Goal: Complete application form

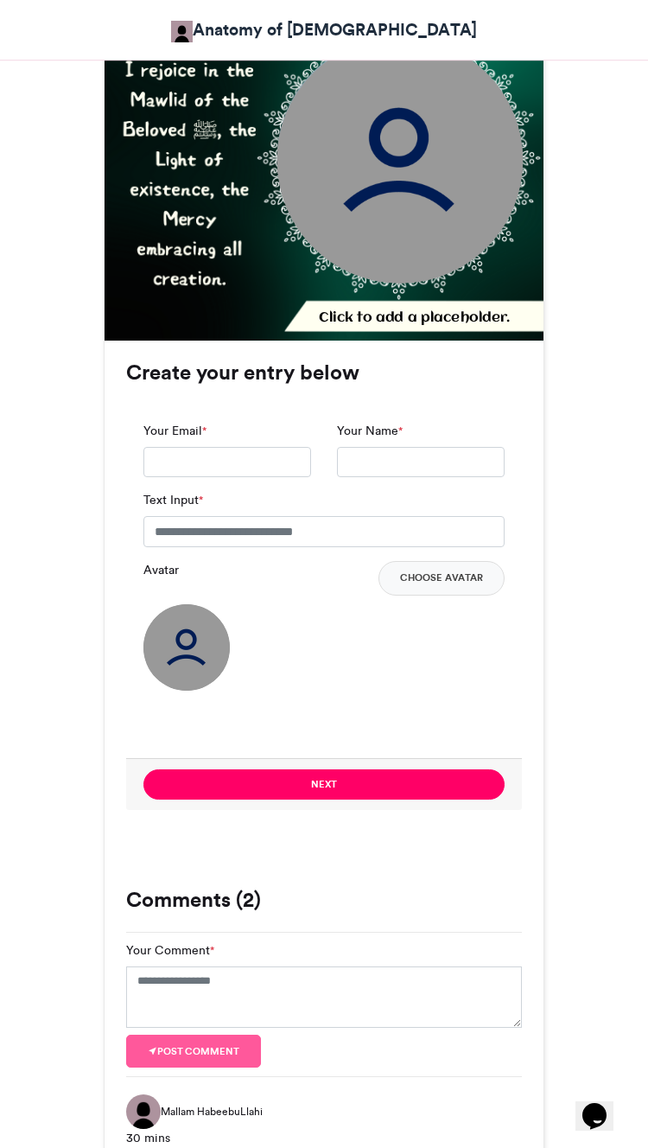
scroll to position [782, 0]
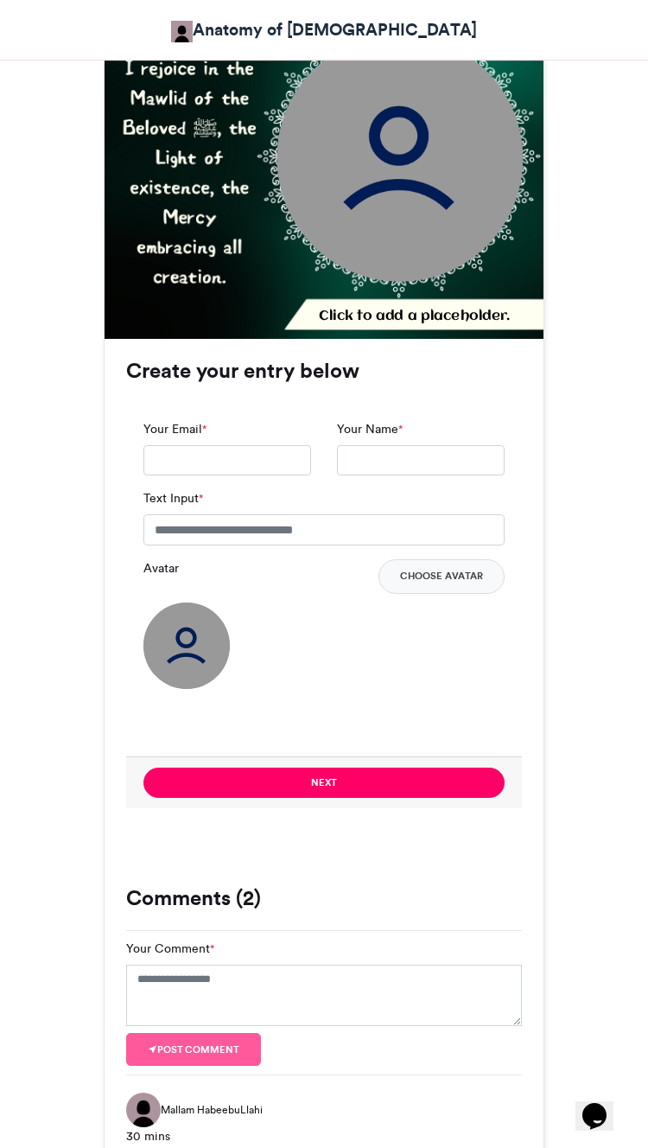
click at [160, 603] on img at bounding box center [187, 646] width 86 height 86
click at [149, 603] on img at bounding box center [187, 646] width 86 height 86
click at [451, 559] on button "Choose Avatar" at bounding box center [442, 576] width 126 height 35
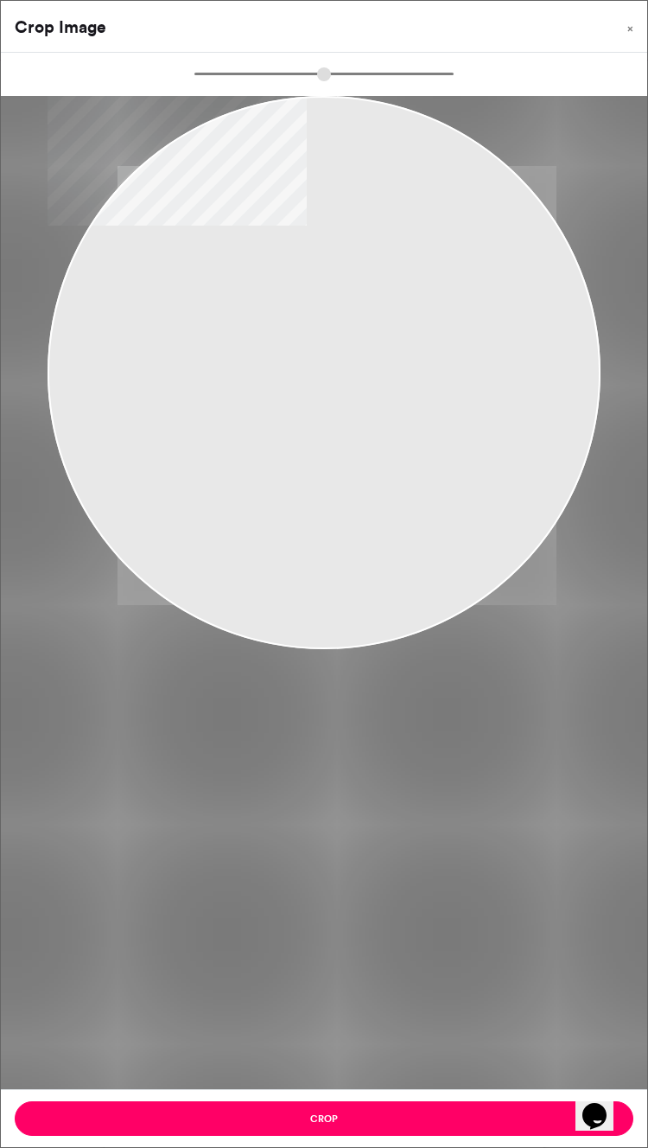
type input "******"
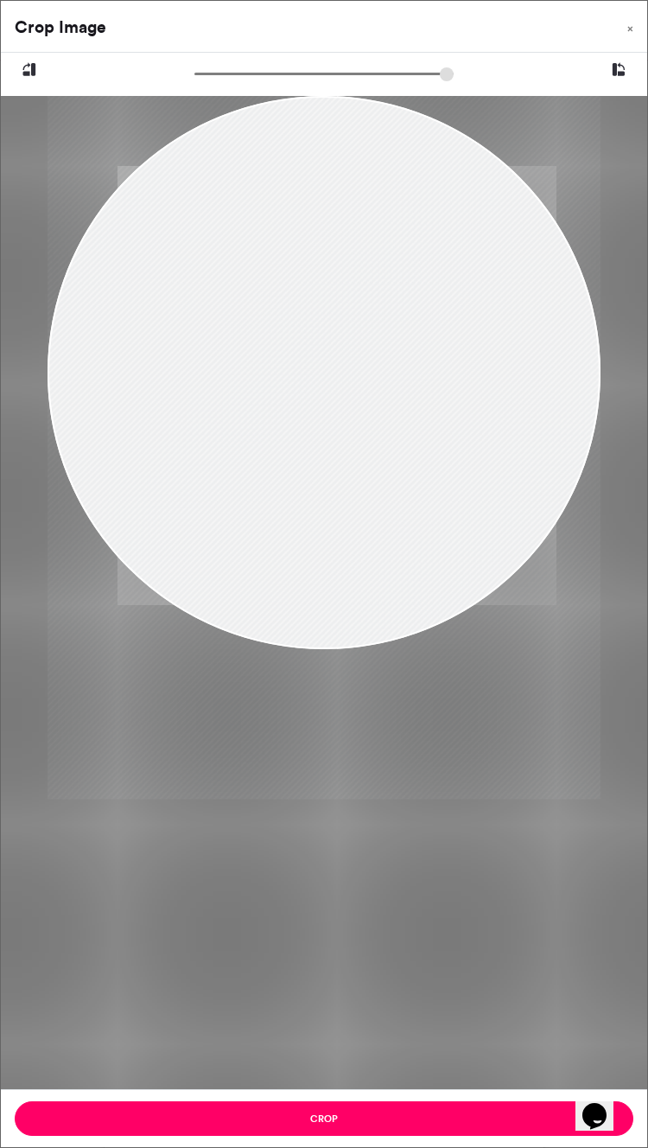
click at [212, 1136] on button "Crop" at bounding box center [324, 1118] width 619 height 35
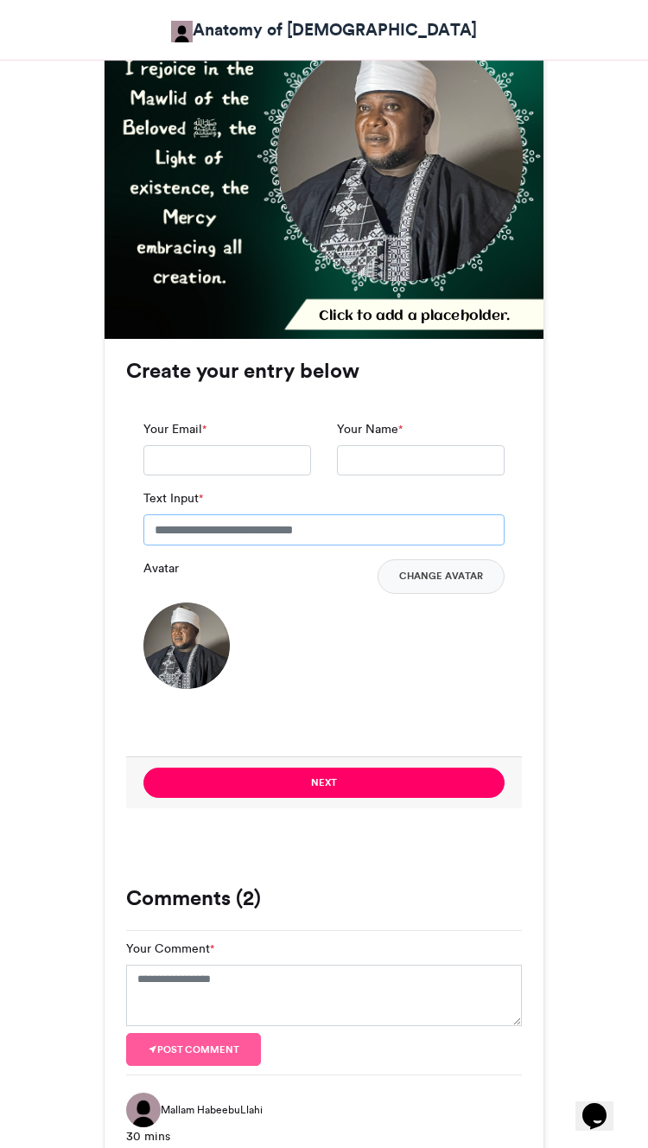
click at [329, 514] on input "Text Input *" at bounding box center [324, 529] width 361 height 31
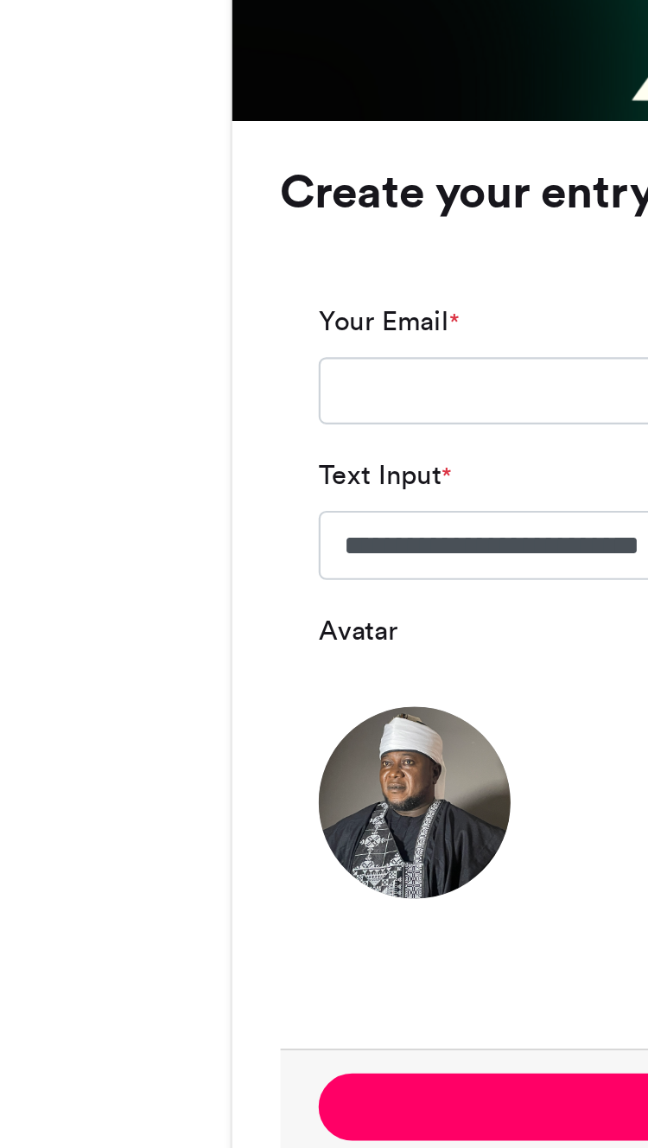
click at [48, 202] on div "[DATE][PERSON_NAME][DEMOGRAPHIC_DATA] Anatomy of [DEMOGRAPHIC_DATA] 58 mins ago…" at bounding box center [324, 452] width 648 height 1831
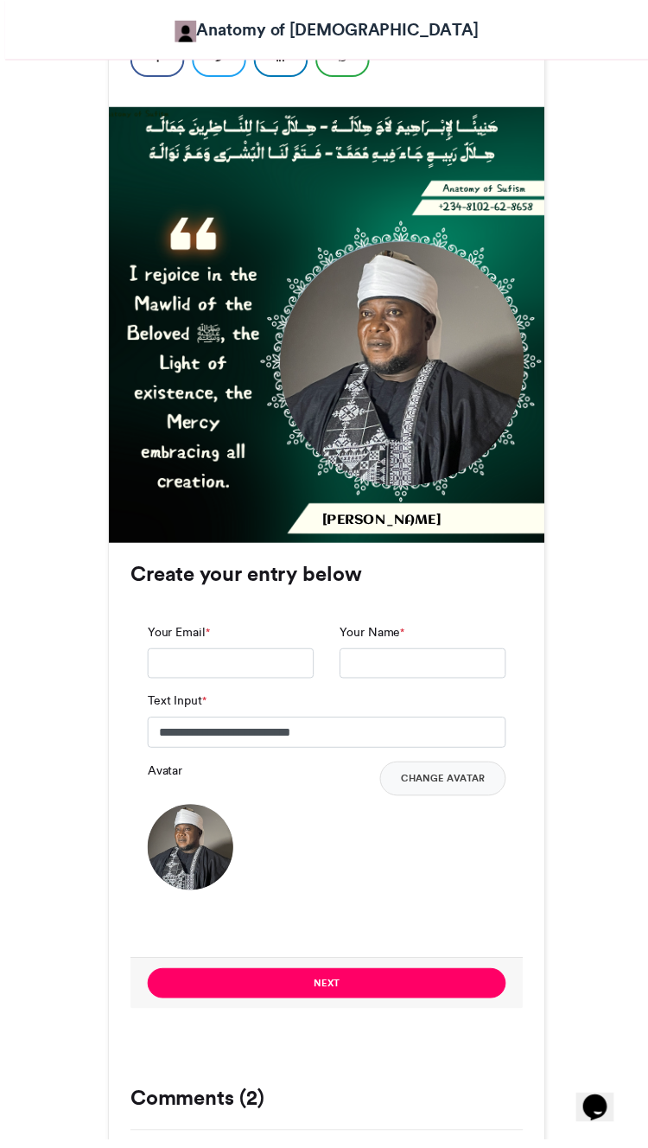
scroll to position [565, 0]
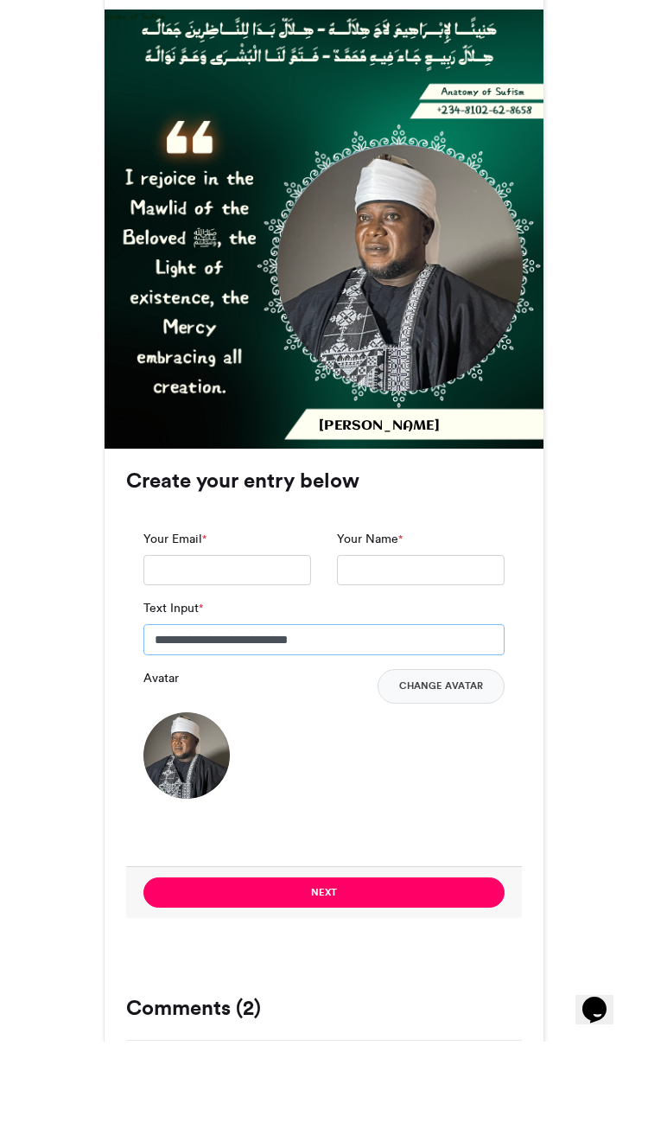
click at [342, 731] on input "**********" at bounding box center [324, 746] width 361 height 31
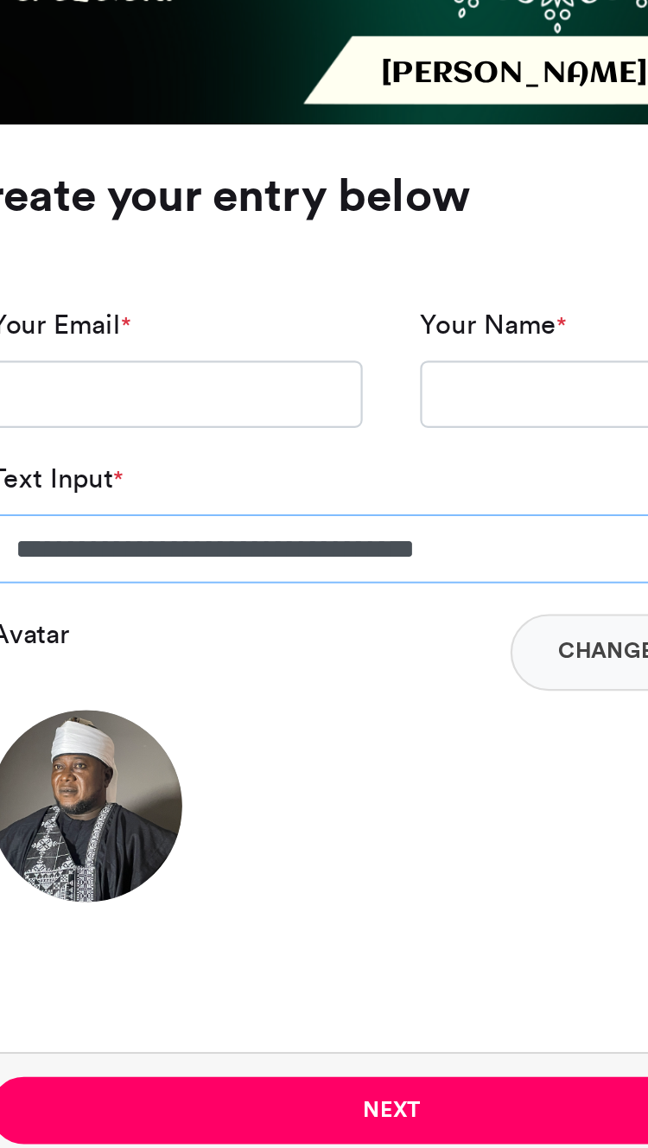
type input "**********"
click at [144, 670] on div "Avatar Change Avatar" at bounding box center [324, 735] width 361 height 130
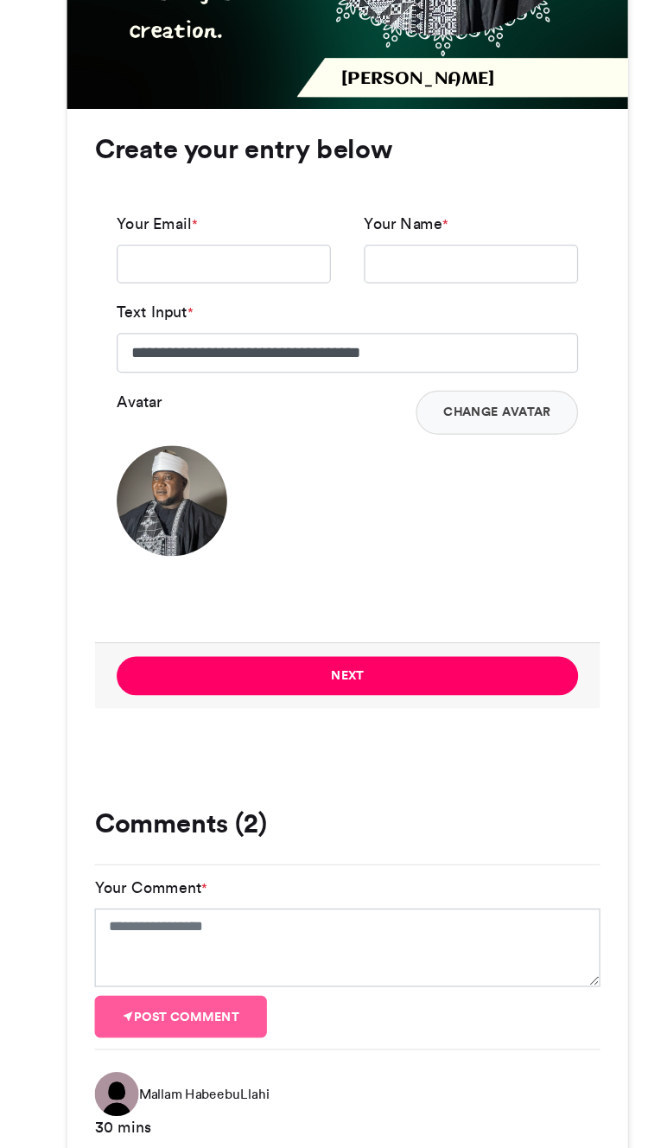
scroll to position [853, 0]
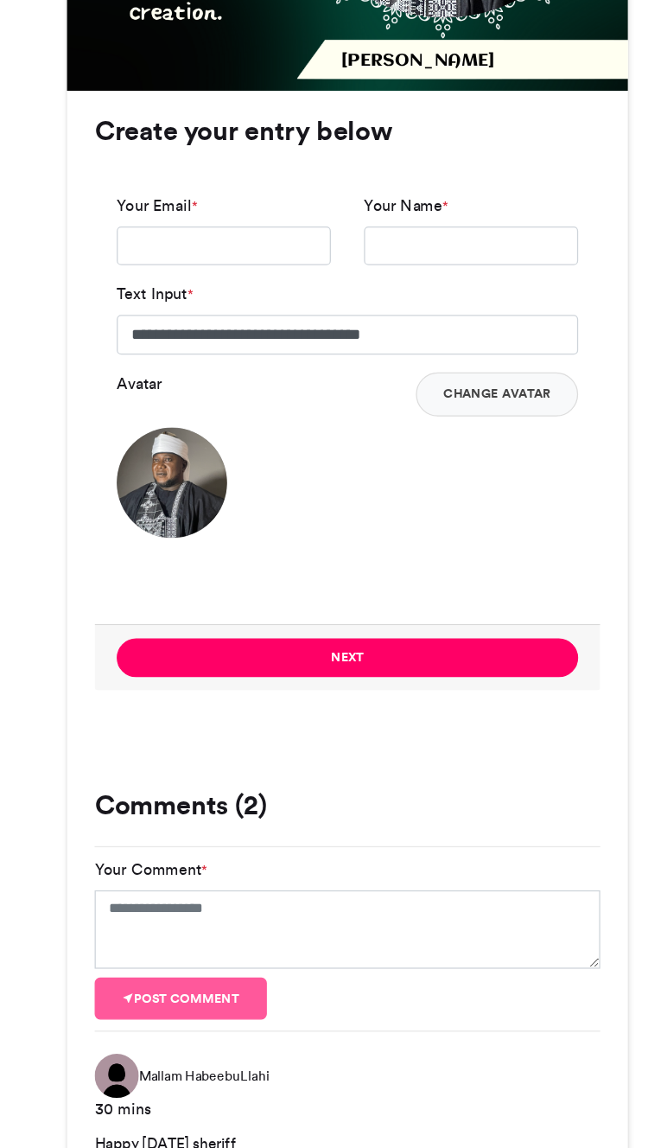
click at [390, 696] on button "Next" at bounding box center [324, 711] width 361 height 30
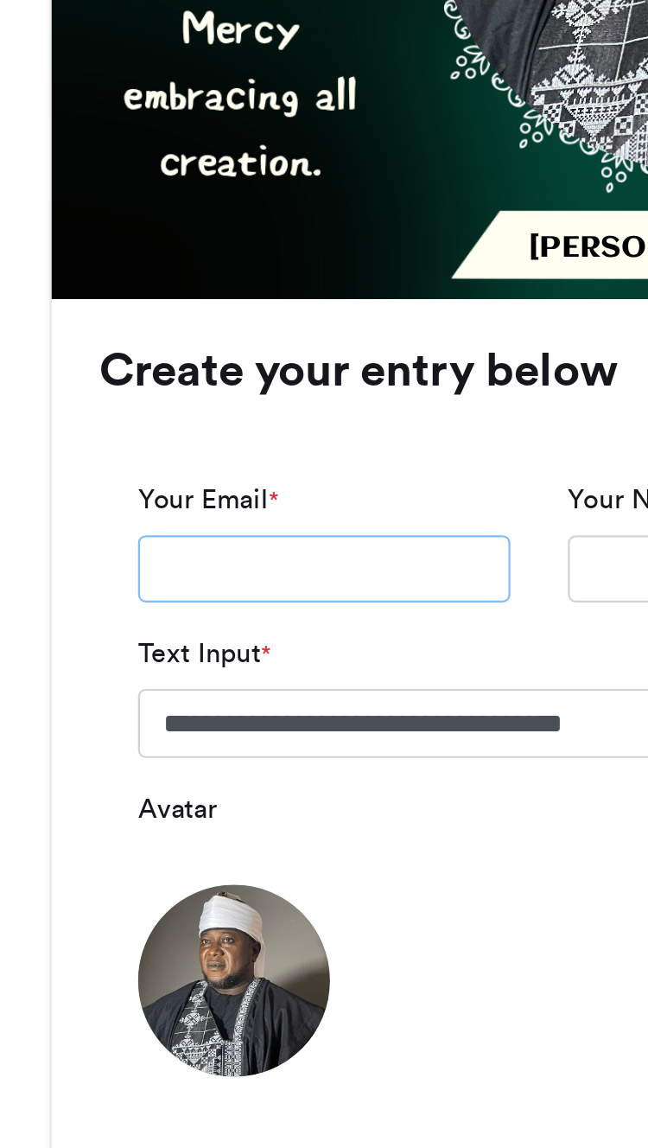
type input "*"
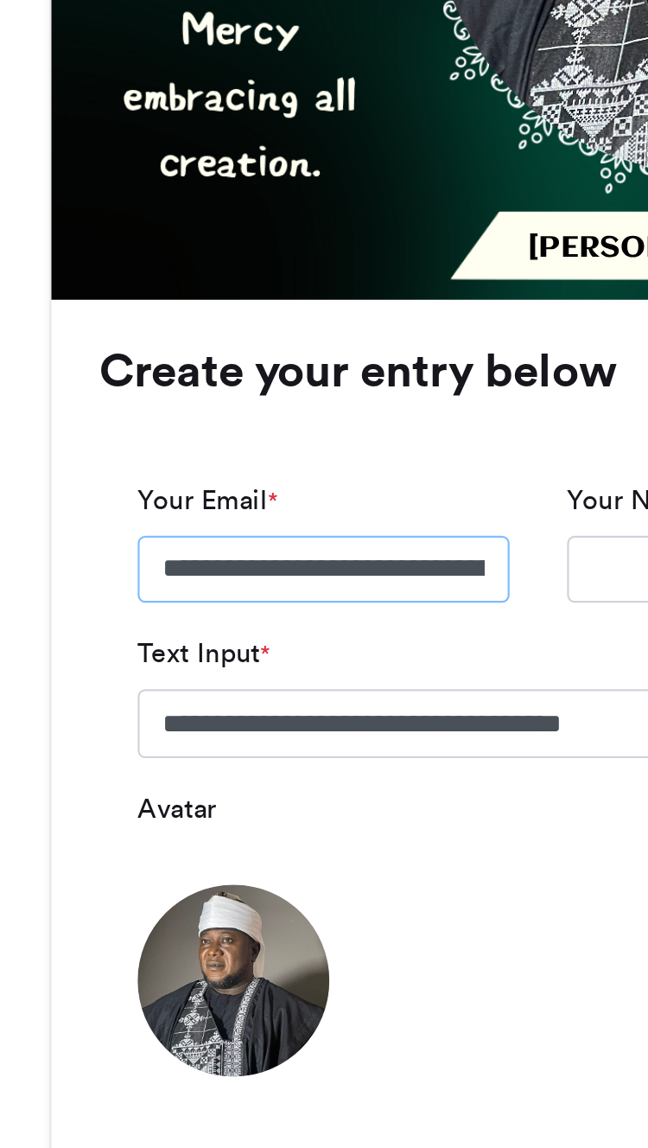
type input "**********"
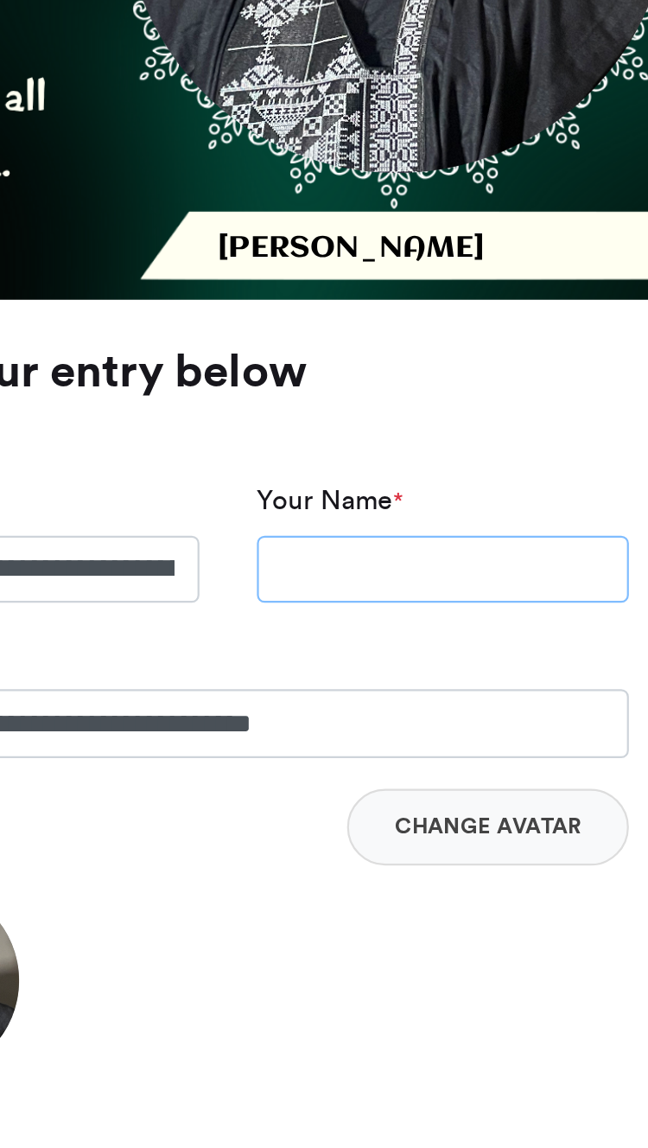
click at [337, 373] on input "Your Name *" at bounding box center [421, 388] width 168 height 31
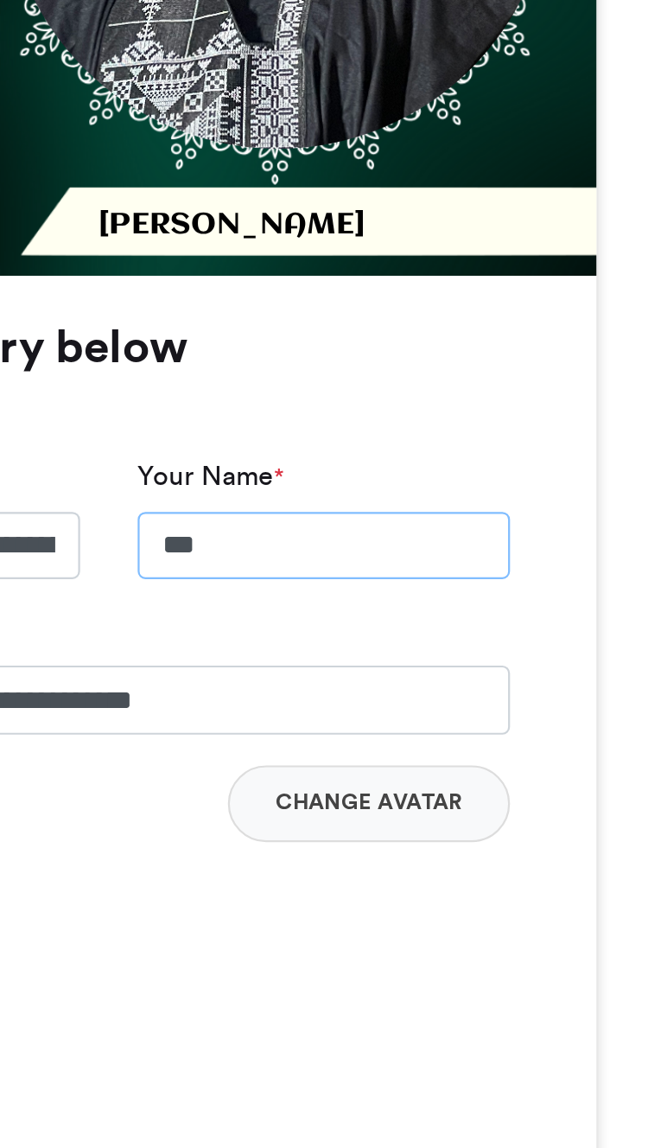
type input "****"
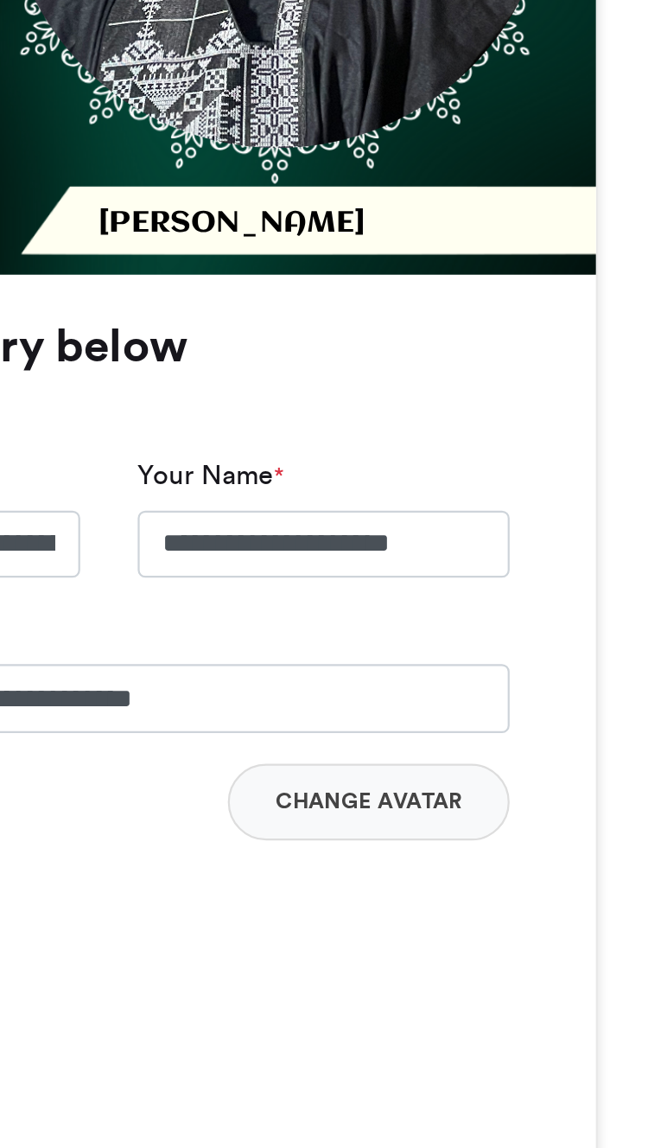
type input "**********"
click at [157, 488] on div "Avatar Change Avatar" at bounding box center [324, 553] width 361 height 130
click at [163, 696] on button "Next" at bounding box center [324, 711] width 361 height 30
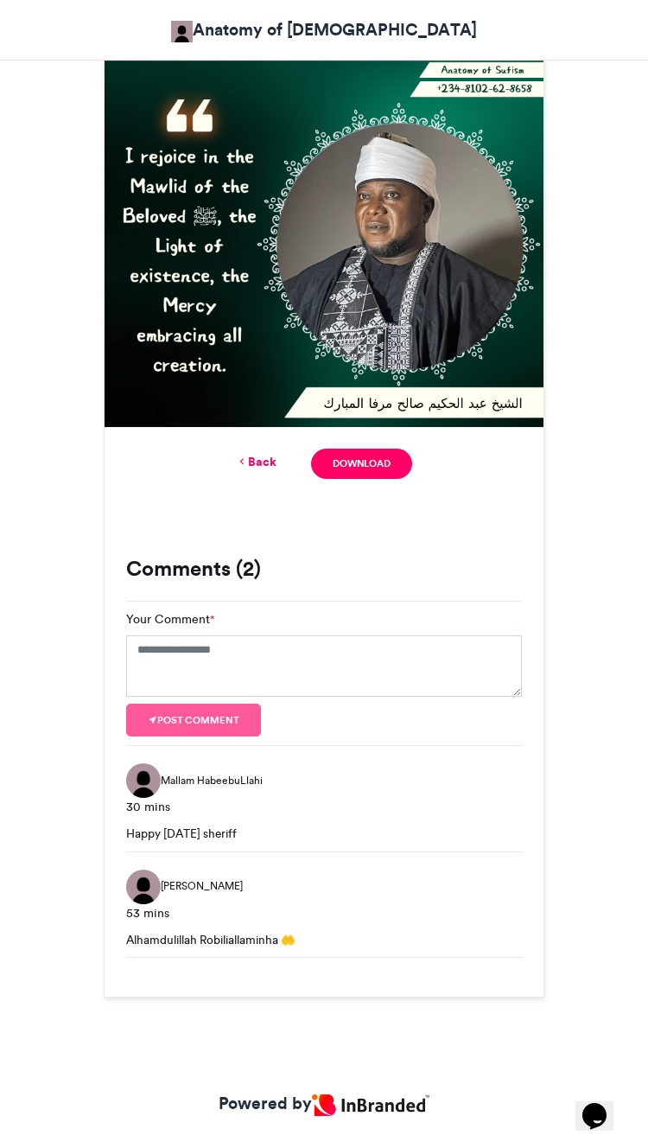
scroll to position [195, 0]
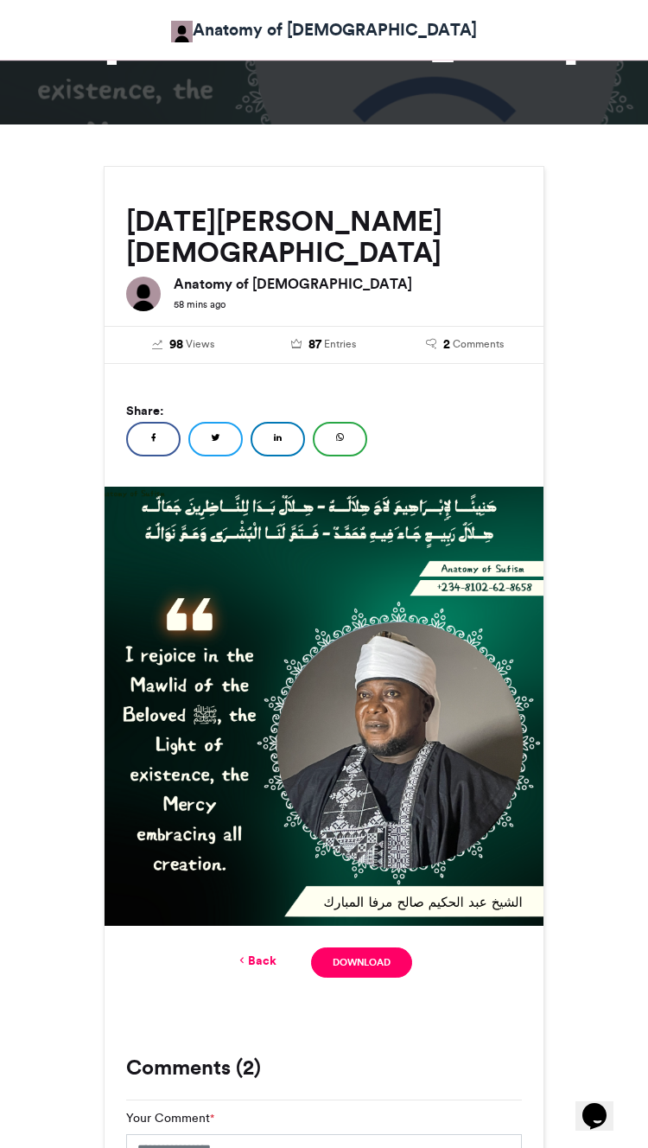
click at [381, 487] on img at bounding box center [324, 706] width 439 height 439
click at [267, 952] on link "Back" at bounding box center [256, 961] width 41 height 18
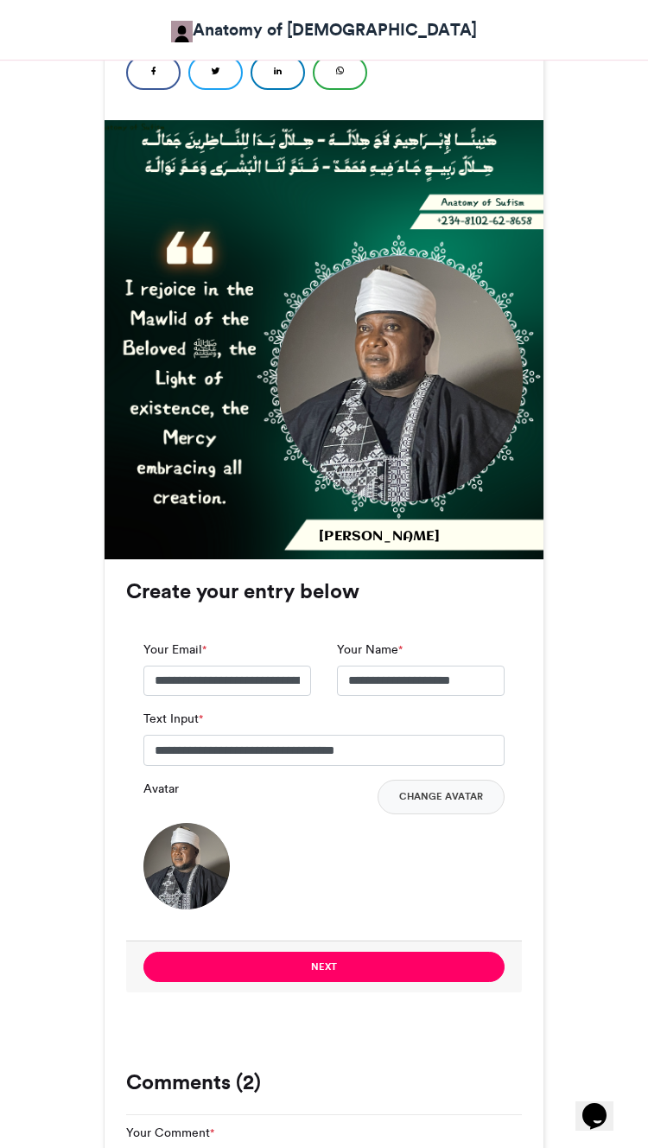
scroll to position [562, 0]
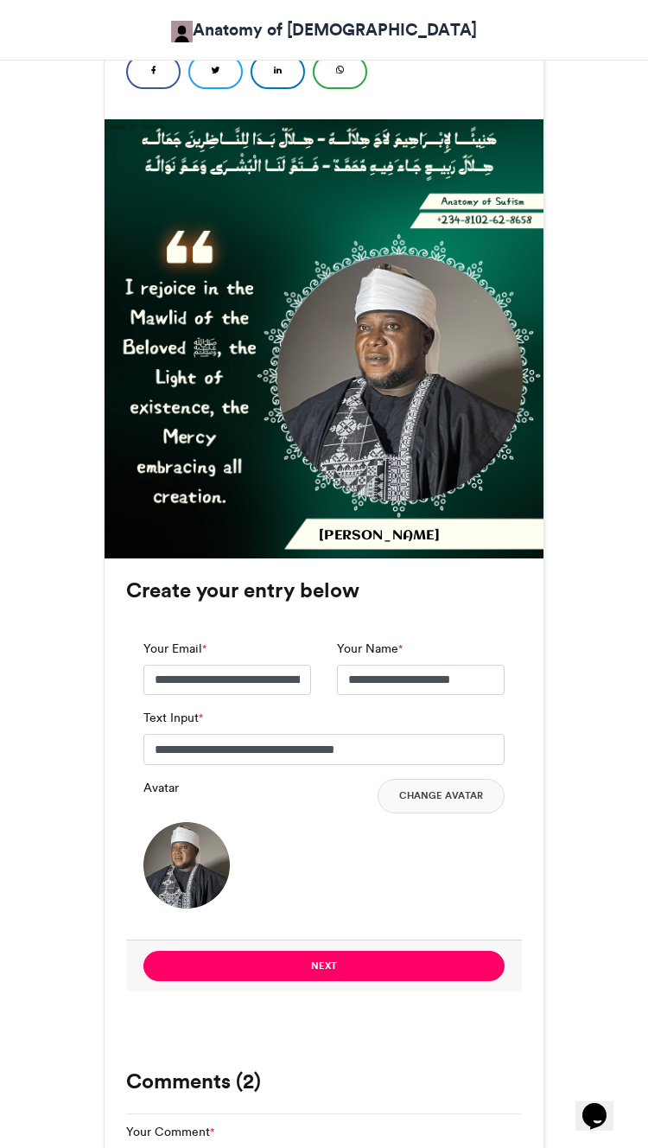
click at [215, 822] on img at bounding box center [187, 865] width 86 height 86
click at [205, 822] on img at bounding box center [187, 865] width 86 height 86
click at [471, 779] on button "Change Avatar" at bounding box center [441, 796] width 127 height 35
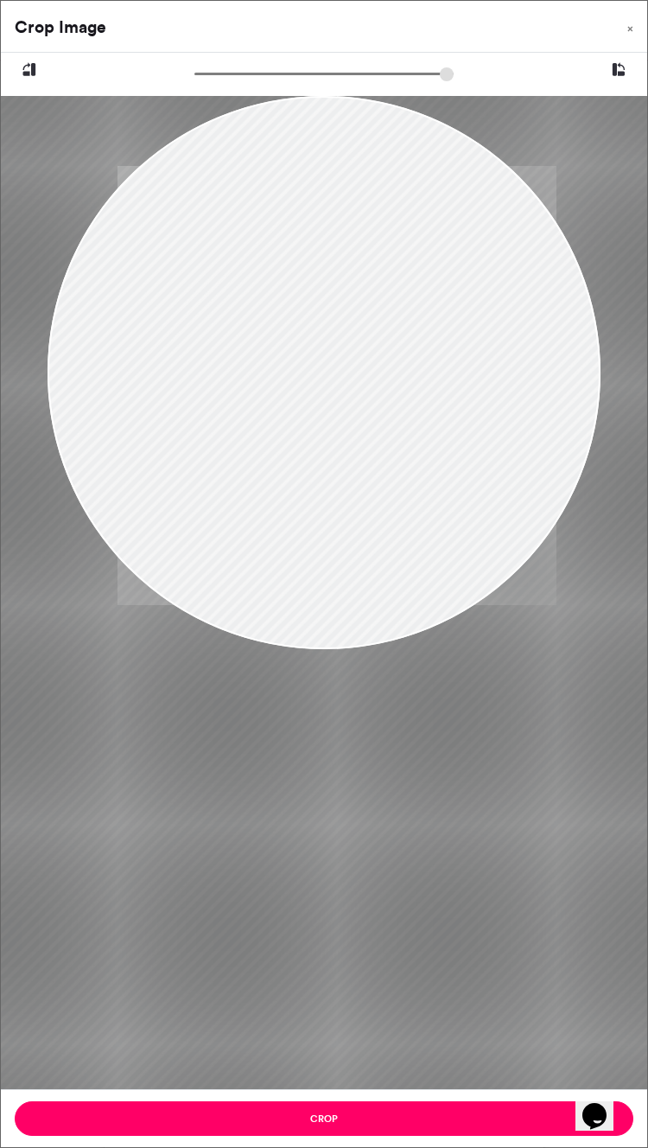
click at [257, 61] on div at bounding box center [324, 70] width 647 height 35
click at [252, 58] on div at bounding box center [324, 70] width 647 height 35
type input "******"
click at [622, 84] on button at bounding box center [618, 70] width 57 height 35
click at [620, 65] on icon at bounding box center [619, 70] width 16 height 22
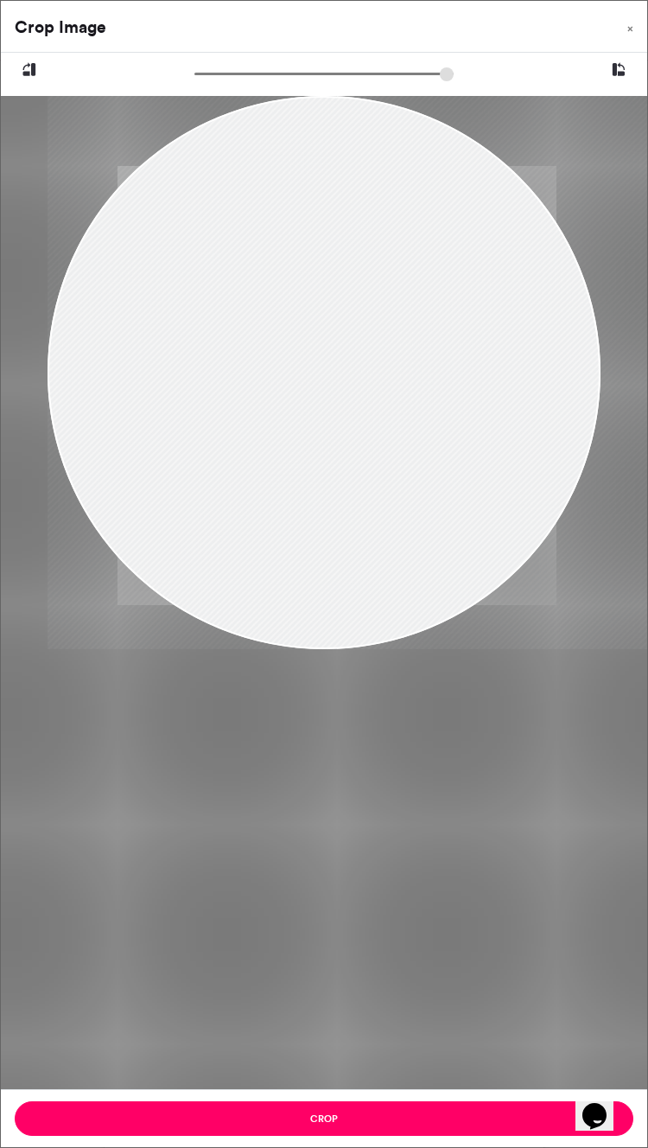
click at [608, 57] on button at bounding box center [618, 70] width 57 height 35
click at [616, 80] on icon at bounding box center [619, 70] width 16 height 22
click at [622, 80] on icon at bounding box center [619, 70] width 16 height 22
click at [26, 82] on button at bounding box center [29, 70] width 57 height 35
click at [11, 59] on button at bounding box center [29, 70] width 57 height 35
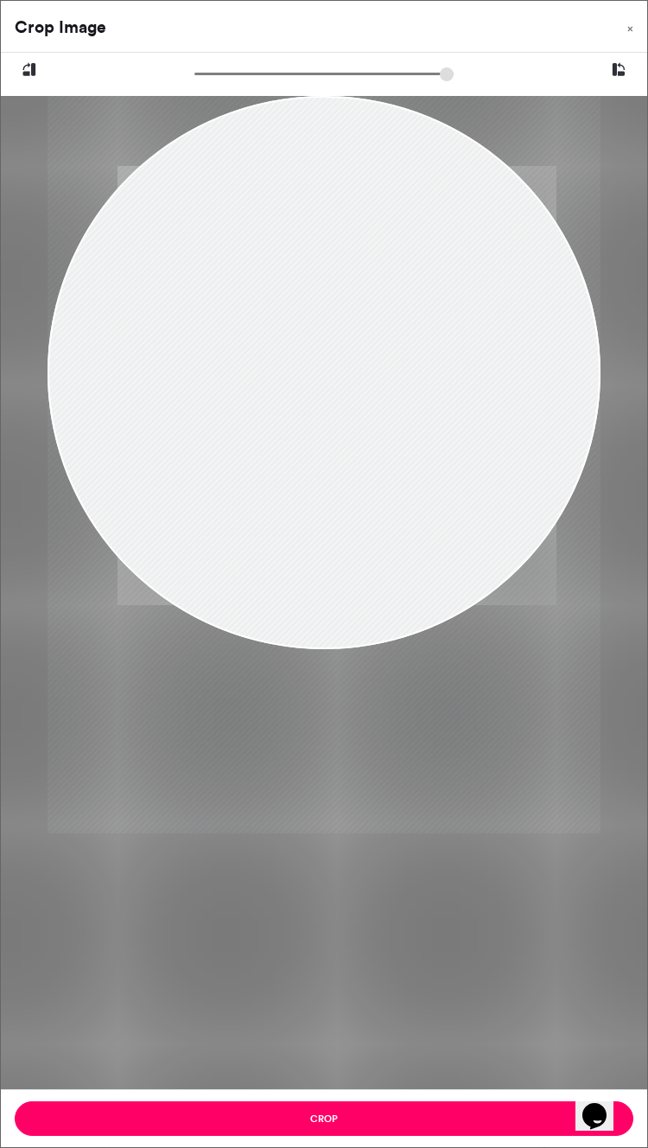
click at [21, 67] on button at bounding box center [29, 70] width 57 height 35
click at [22, 73] on icon at bounding box center [30, 70] width 16 height 22
click at [618, 45] on button "×" at bounding box center [631, 25] width 34 height 48
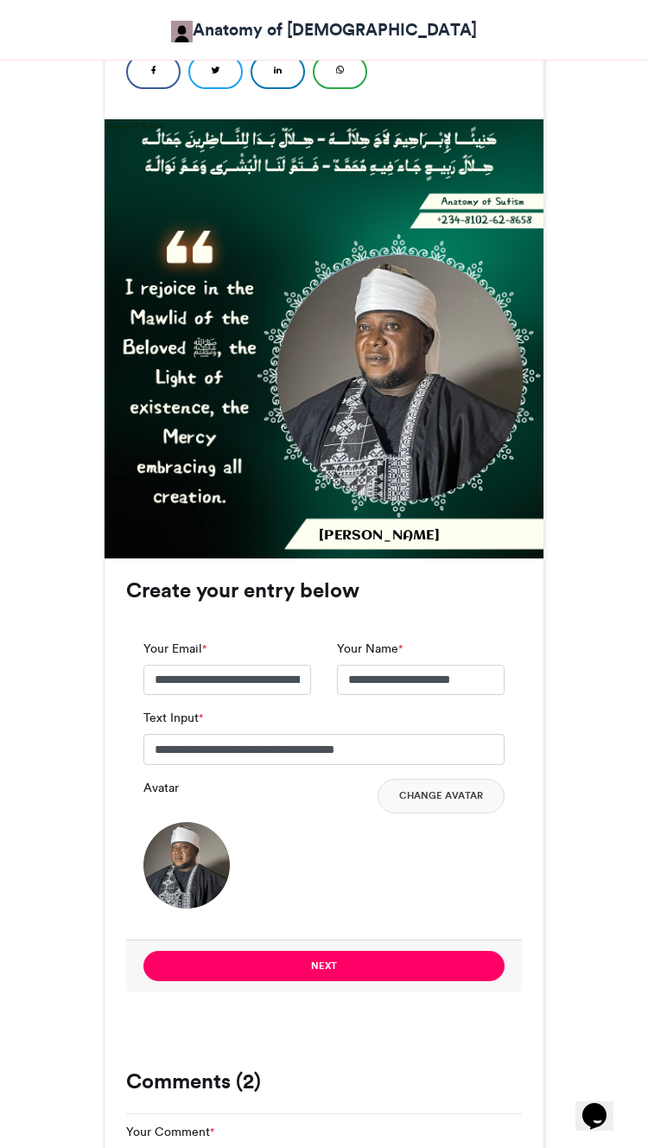
click at [459, 779] on button "Change Avatar" at bounding box center [441, 796] width 127 height 35
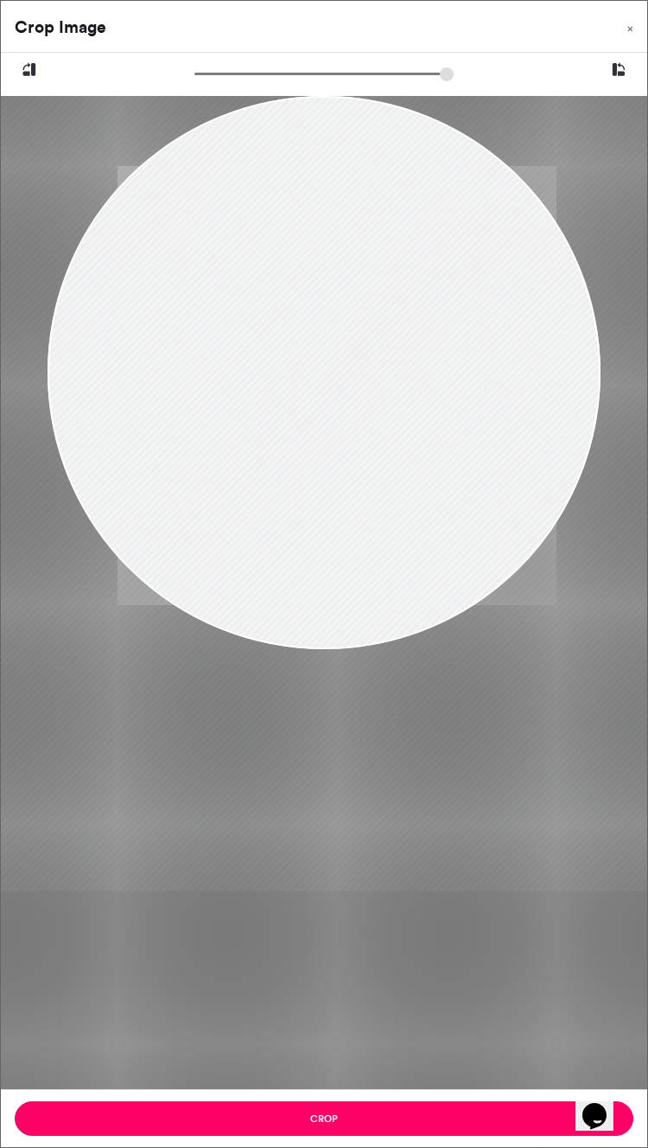
type input "******"
click at [513, 1136] on button "Crop" at bounding box center [324, 1118] width 619 height 35
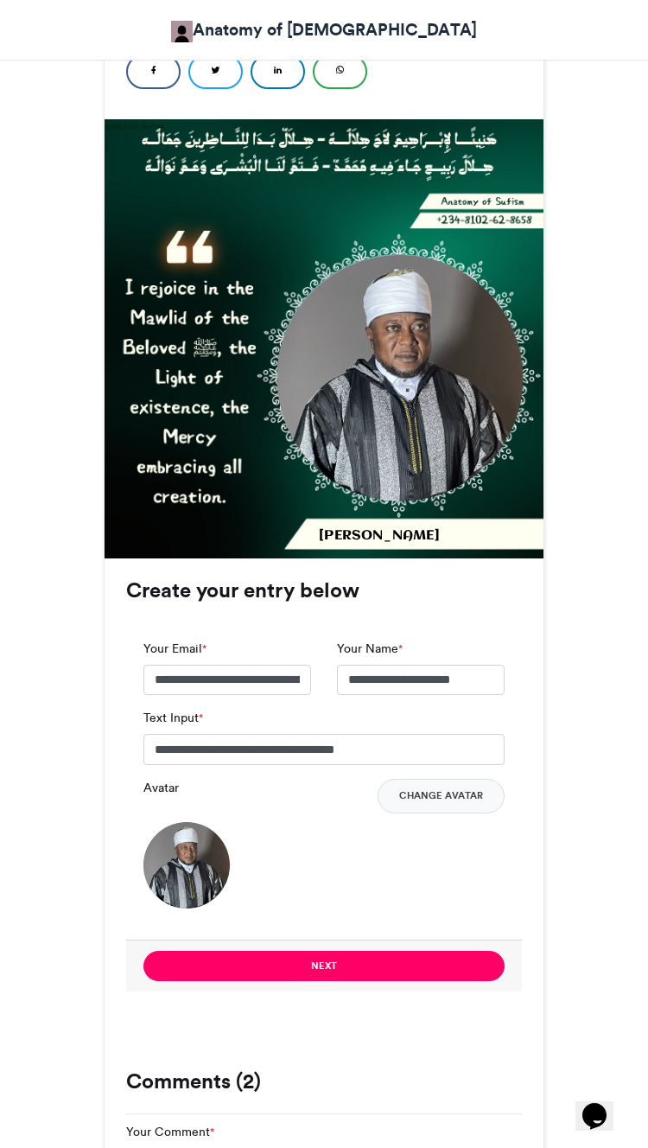
click at [451, 779] on button "Change Avatar" at bounding box center [441, 796] width 127 height 35
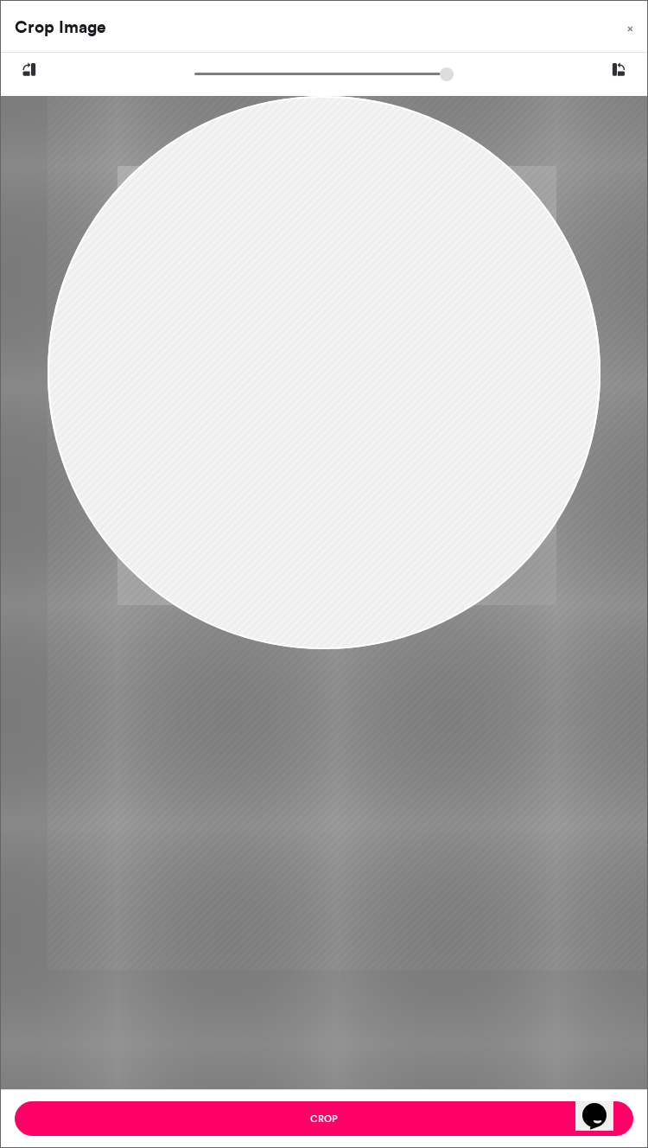
type input "******"
click at [485, 1136] on button "Crop" at bounding box center [324, 1118] width 619 height 35
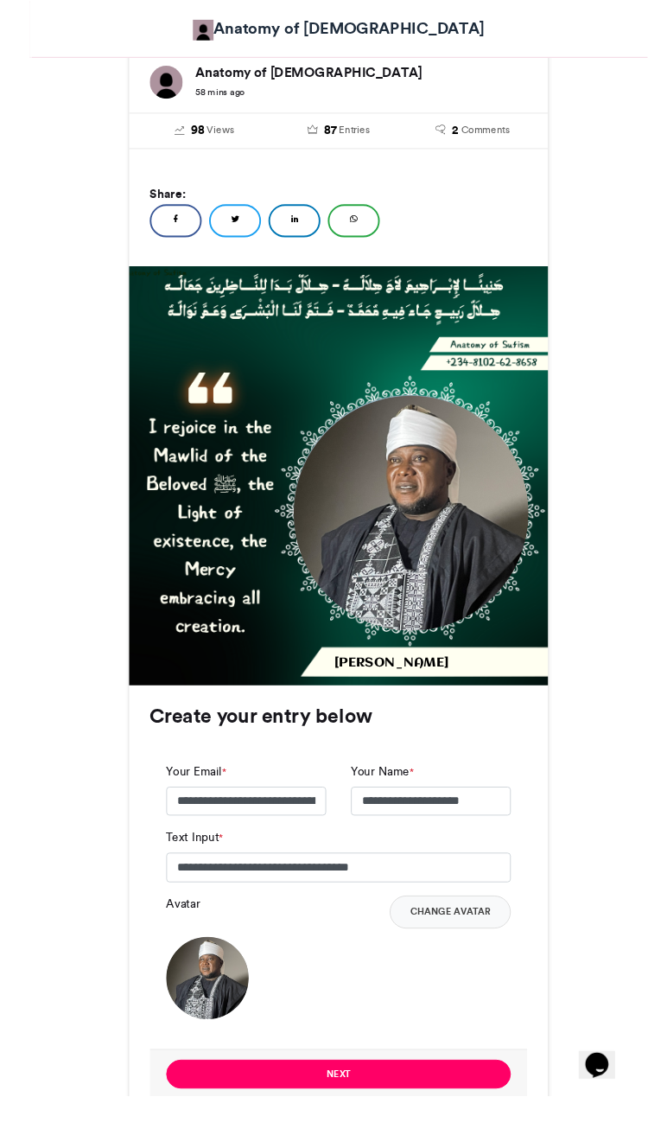
scroll to position [457, 0]
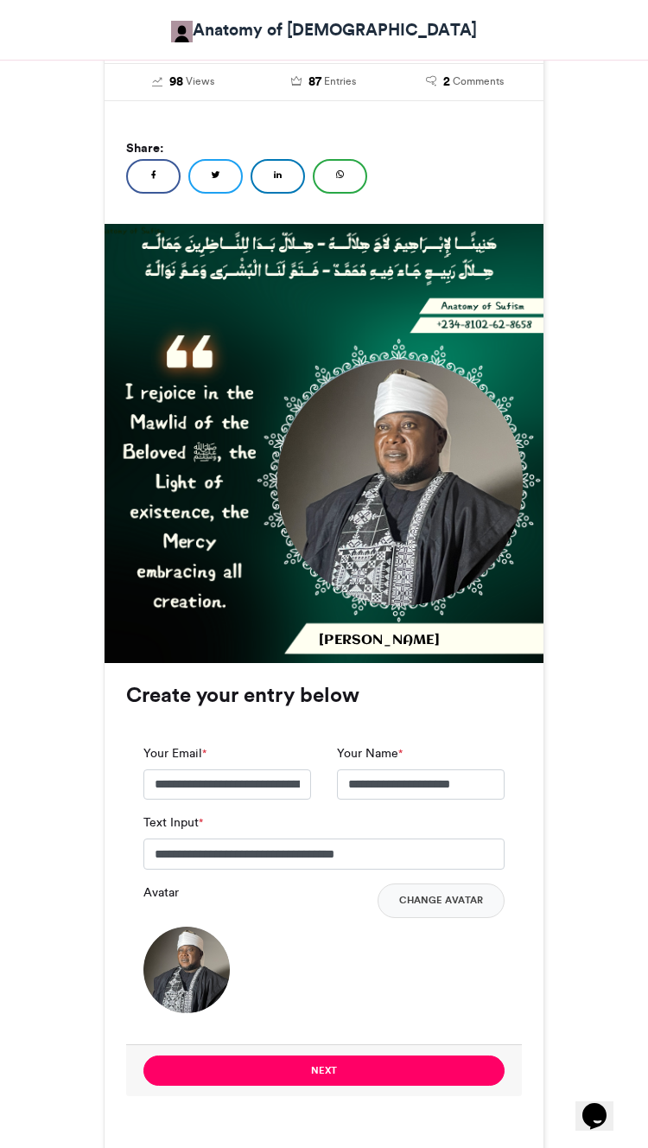
click at [432, 1056] on button "Next" at bounding box center [324, 1071] width 361 height 30
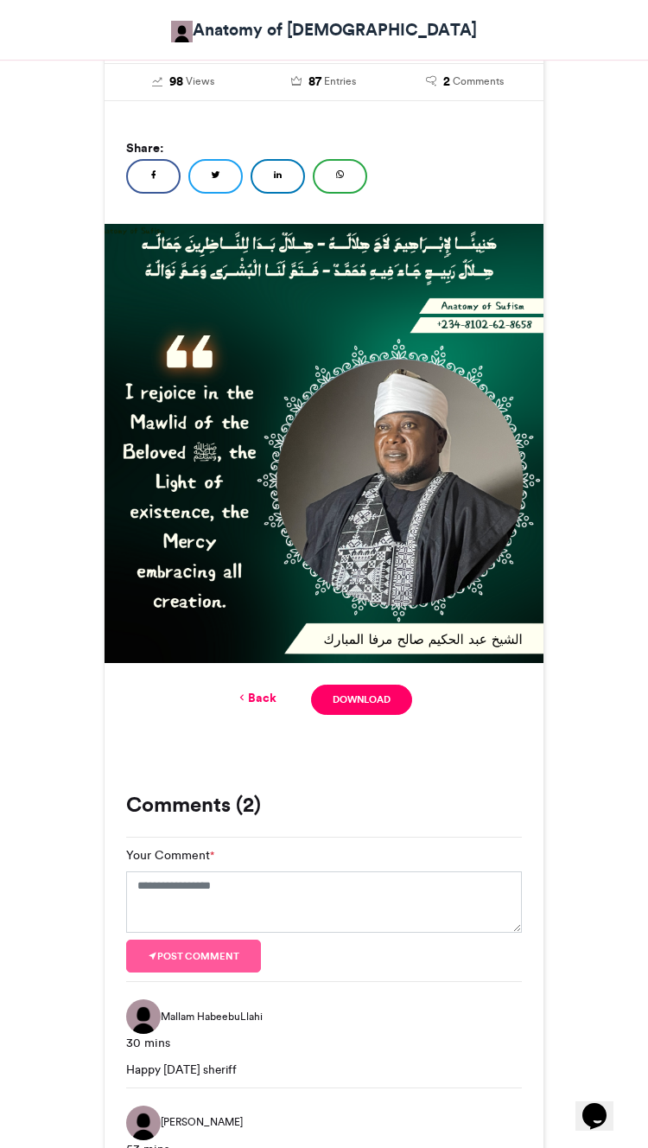
scroll to position [125, 0]
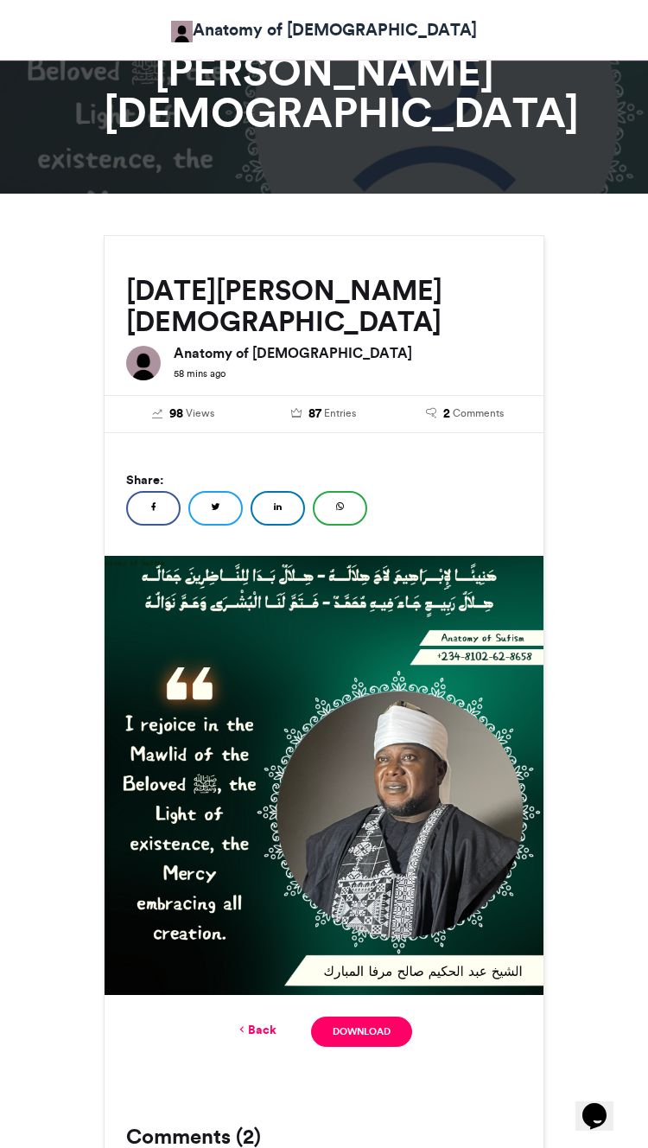
click at [274, 1021] on link "Back" at bounding box center [256, 1030] width 41 height 18
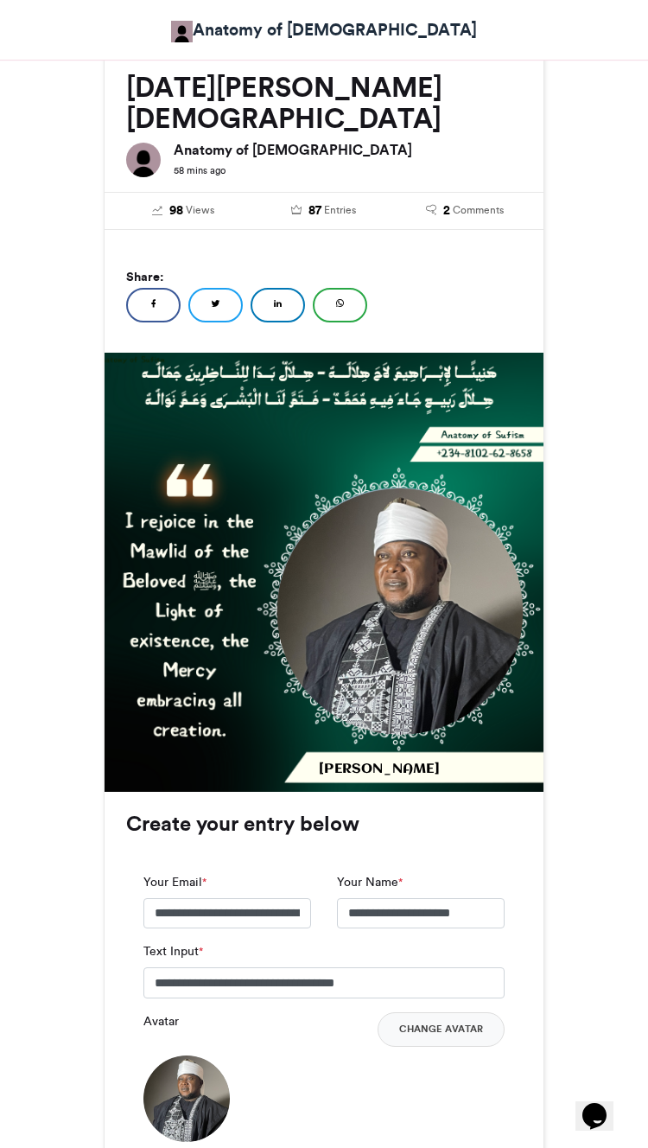
scroll to position [344, 0]
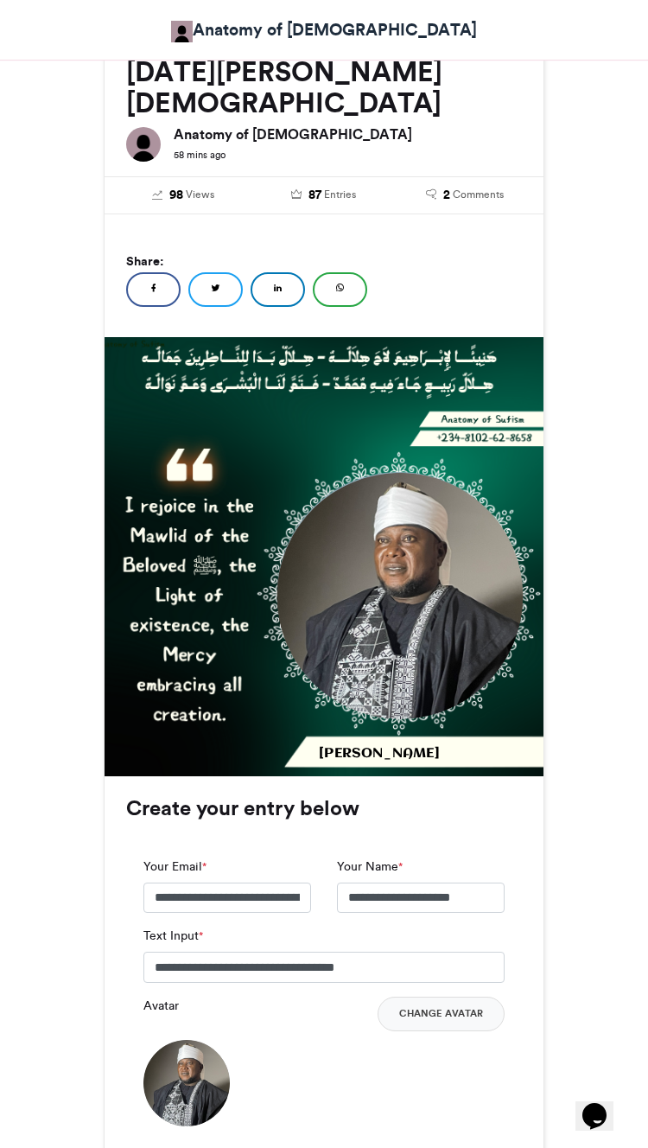
click at [451, 997] on button "Change Avatar" at bounding box center [441, 1014] width 127 height 35
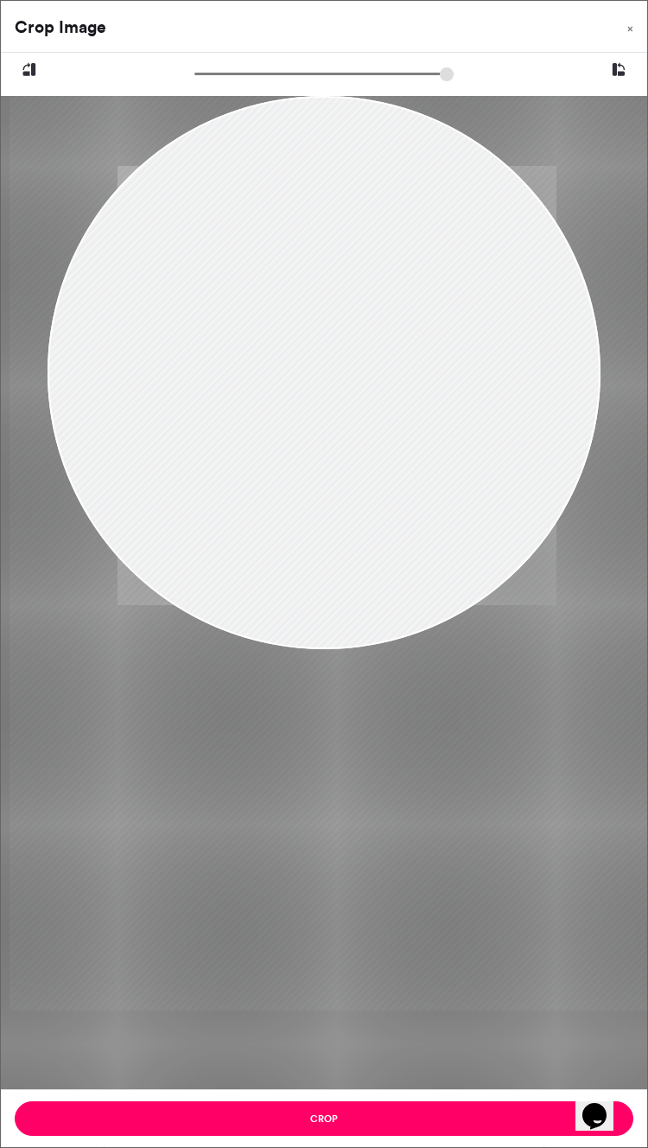
type input "*****"
click at [513, 1136] on button "Crop" at bounding box center [324, 1118] width 619 height 35
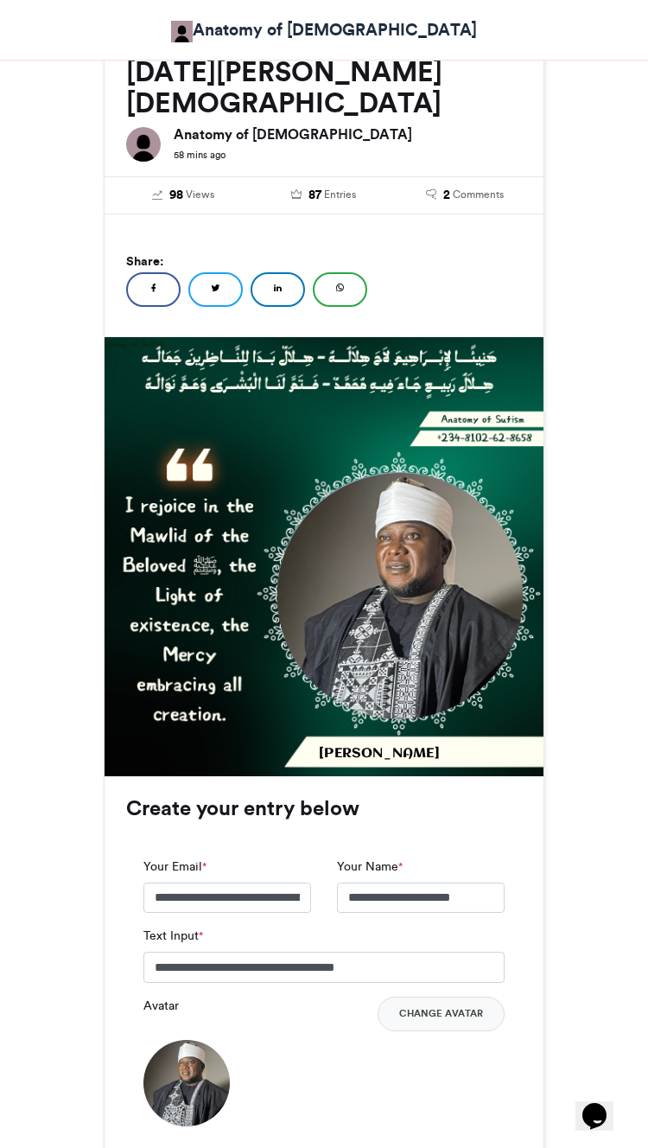
click at [437, 1042] on div "**********" at bounding box center [324, 998] width 396 height 317
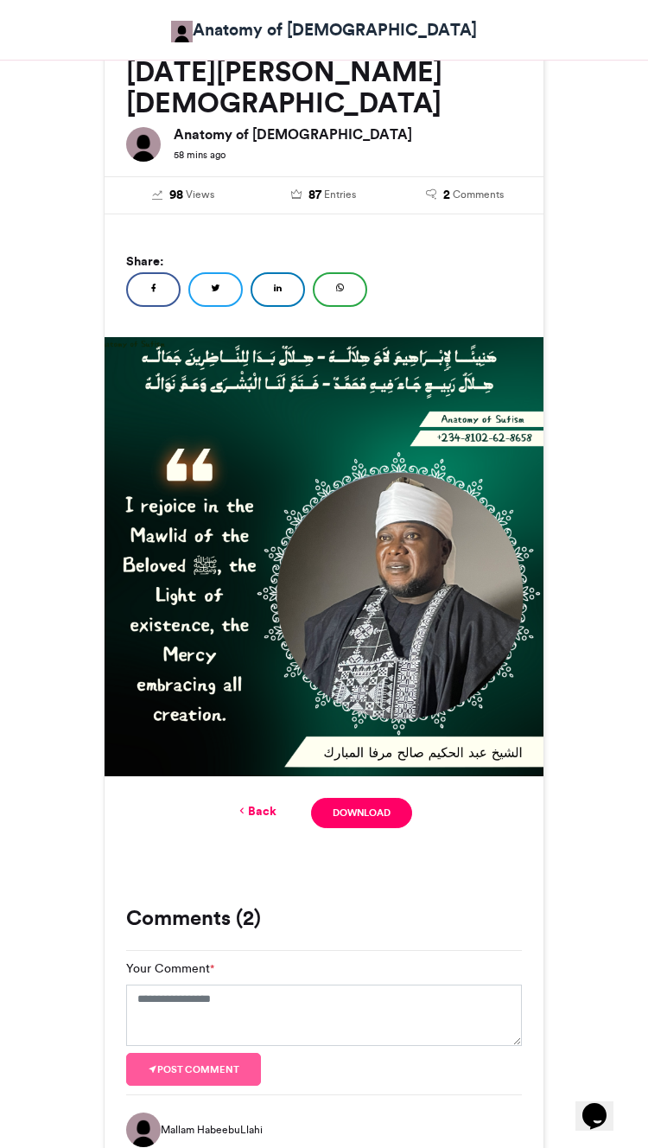
scroll to position [125, 0]
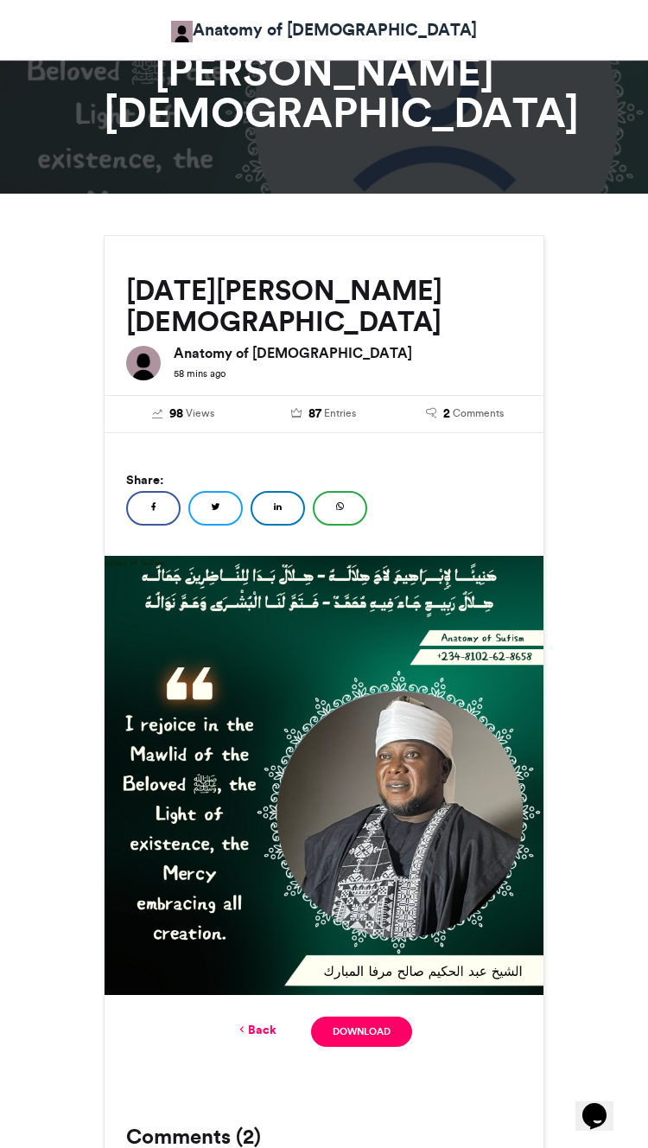
click at [393, 556] on img at bounding box center [324, 775] width 439 height 439
click at [398, 1017] on link "Download" at bounding box center [361, 1032] width 101 height 30
click at [385, 1017] on link "Download" at bounding box center [361, 1032] width 101 height 30
click at [383, 1017] on link "Download" at bounding box center [361, 1032] width 101 height 30
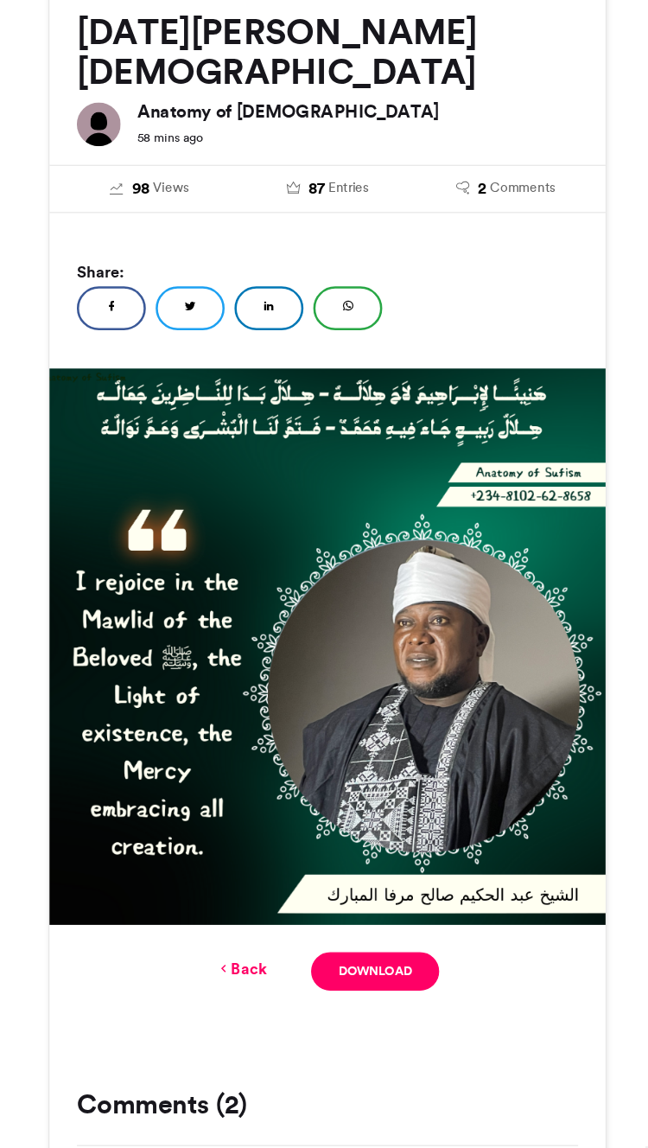
scroll to position [215, 0]
